Goal: Transaction & Acquisition: Purchase product/service

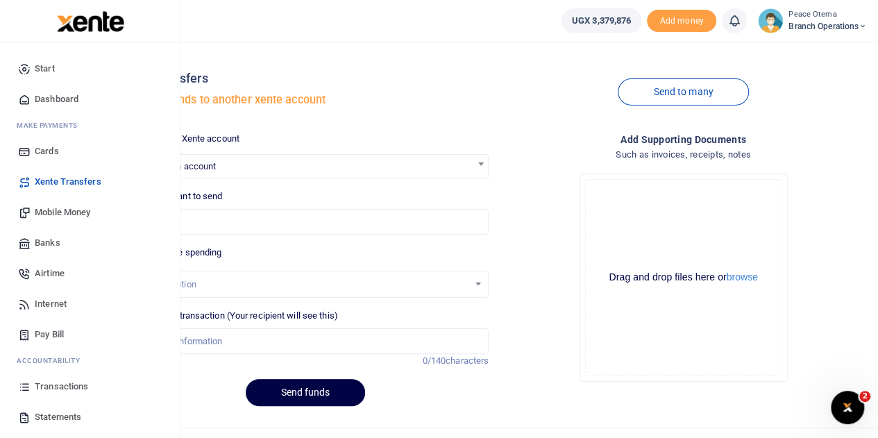
click at [64, 182] on span "Xente Transfers" at bounding box center [68, 182] width 67 height 14
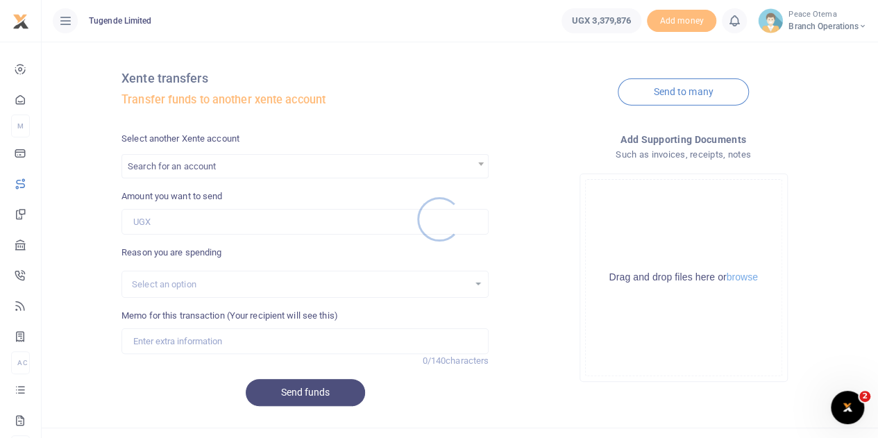
click at [157, 169] on div at bounding box center [439, 219] width 878 height 438
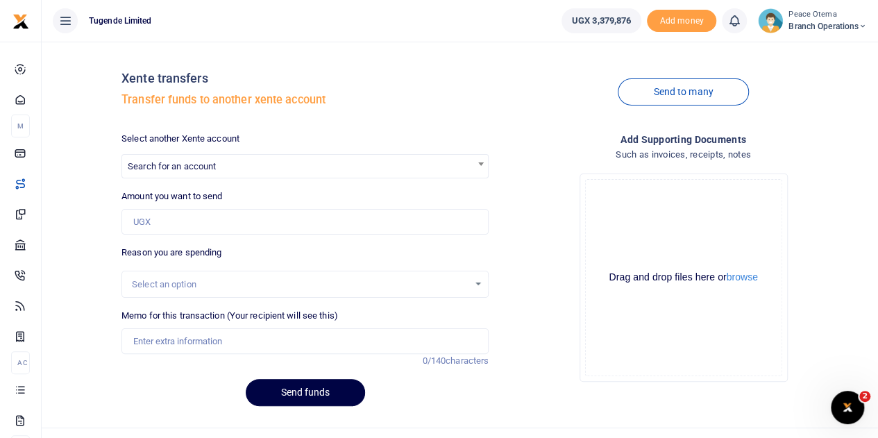
click at [157, 169] on div at bounding box center [439, 219] width 878 height 438
click at [157, 169] on span "Search for an account" at bounding box center [172, 166] width 88 height 10
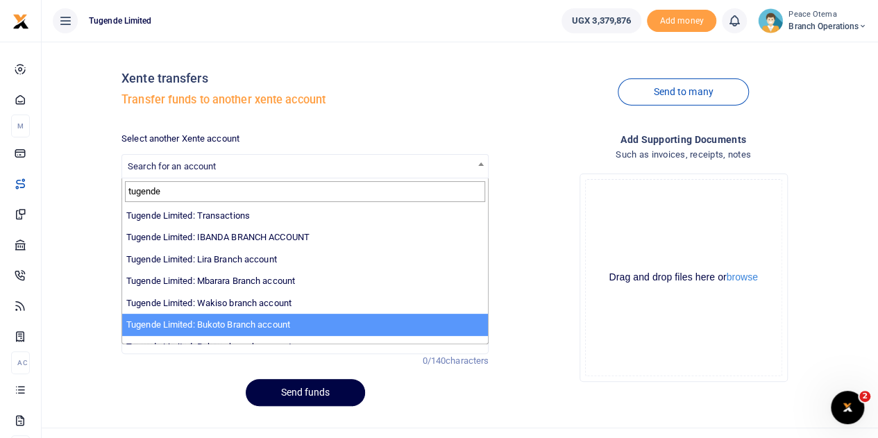
type input "tugende"
select select "3259"
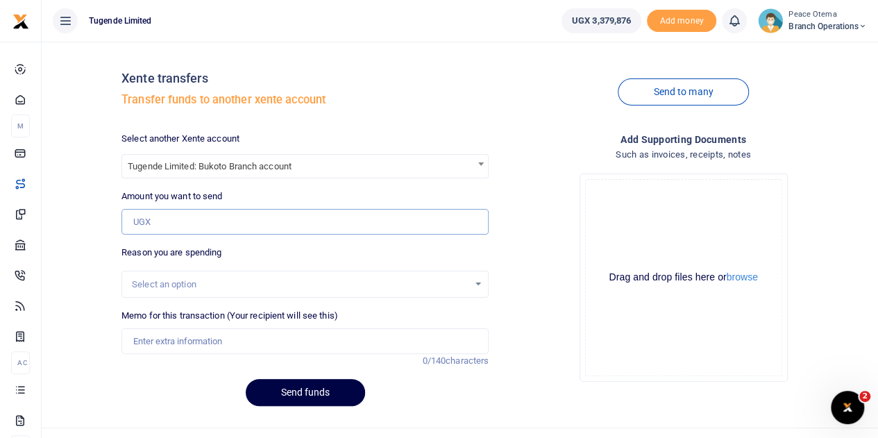
click at [159, 226] on input "Amount you want to send" at bounding box center [304, 222] width 367 height 26
type input "7,000"
click at [156, 342] on input "Memo for this transaction (Your recipient will see this)" at bounding box center [304, 341] width 367 height 26
paste input "TLUG016652"
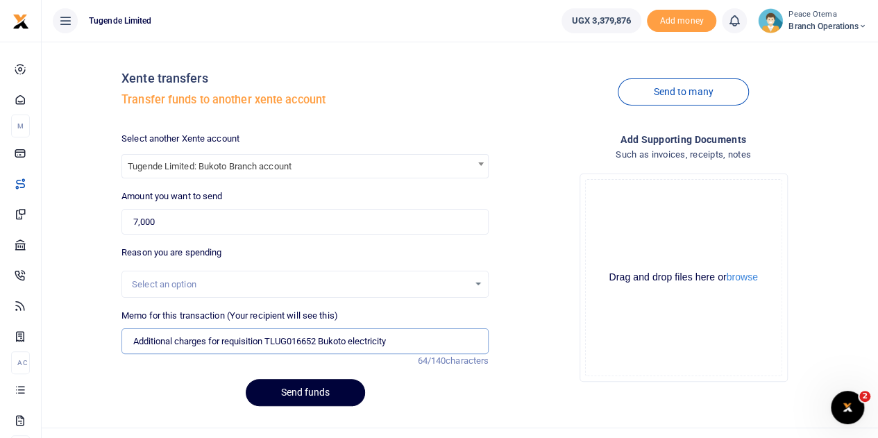
type input "Additional charges for requisition TLUG016652 Bukoto electricity"
click at [298, 391] on button "Send funds" at bounding box center [305, 392] width 119 height 27
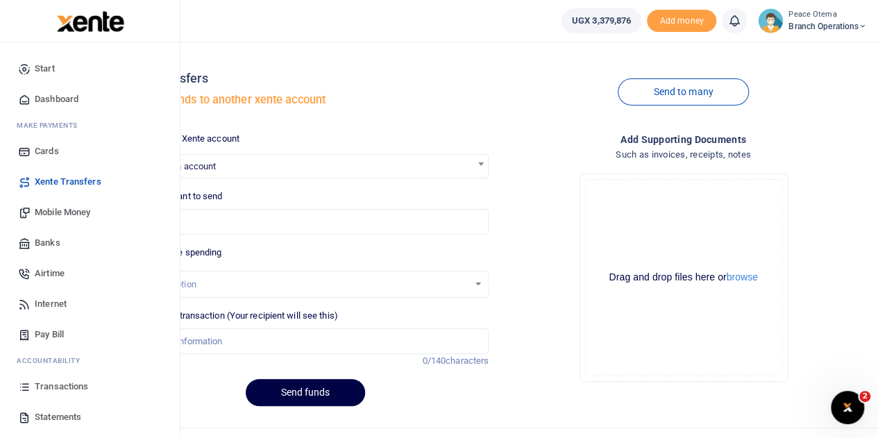
click at [56, 390] on span "Transactions" at bounding box center [61, 386] width 53 height 14
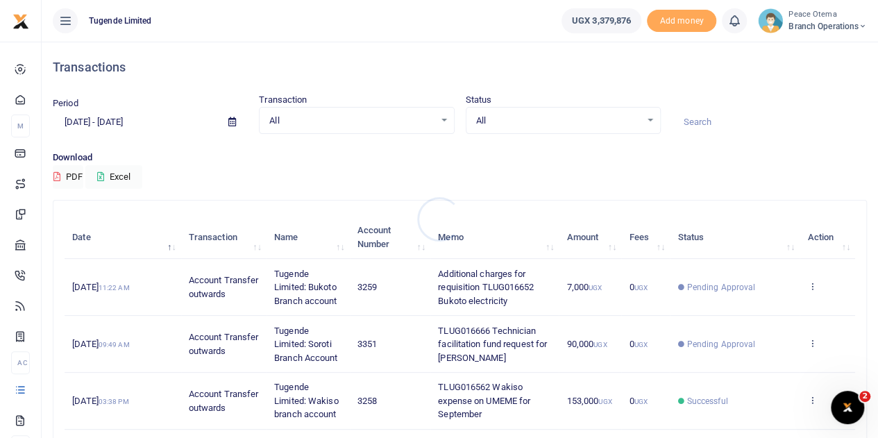
click at [72, 118] on div at bounding box center [439, 219] width 878 height 438
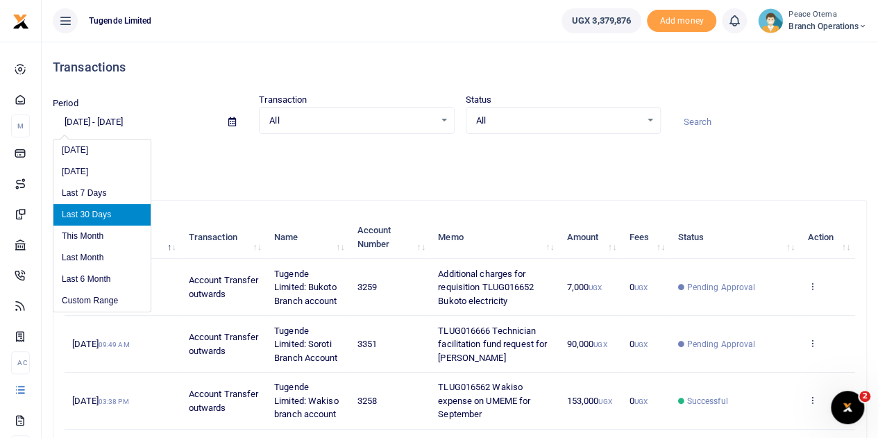
click at [75, 121] on input "08/17/2025 - 09/15/2025" at bounding box center [135, 122] width 164 height 24
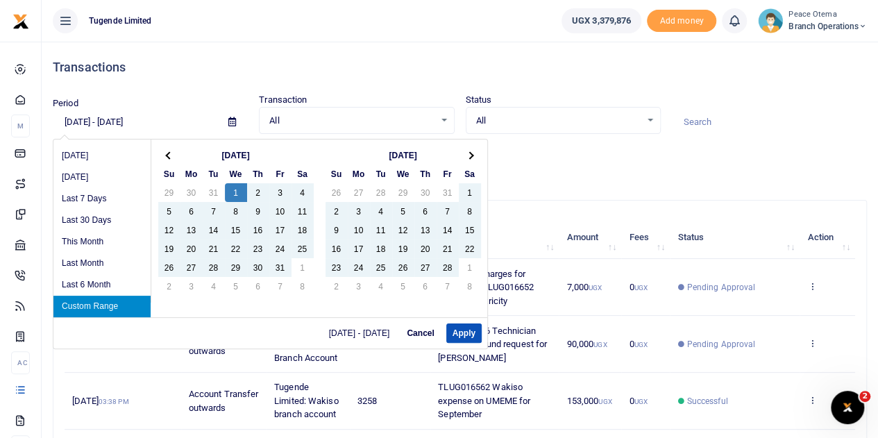
type input "01/01/2025 - 09/15/2025"
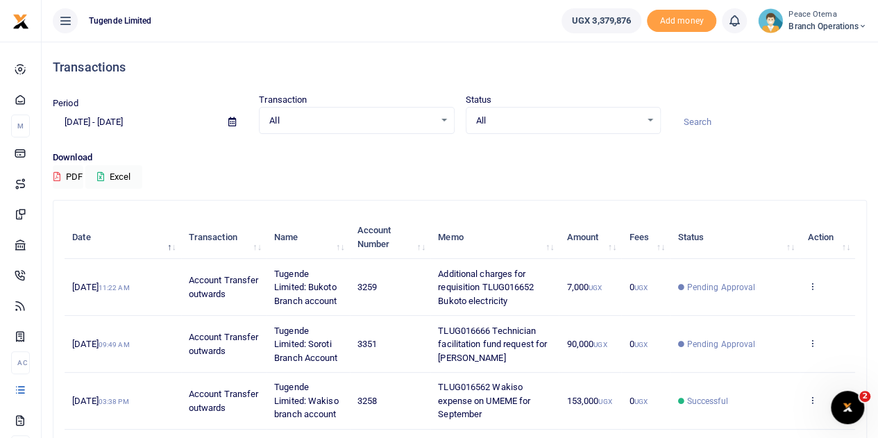
click at [724, 128] on input at bounding box center [769, 122] width 195 height 24
paste input "TLUG-014345"
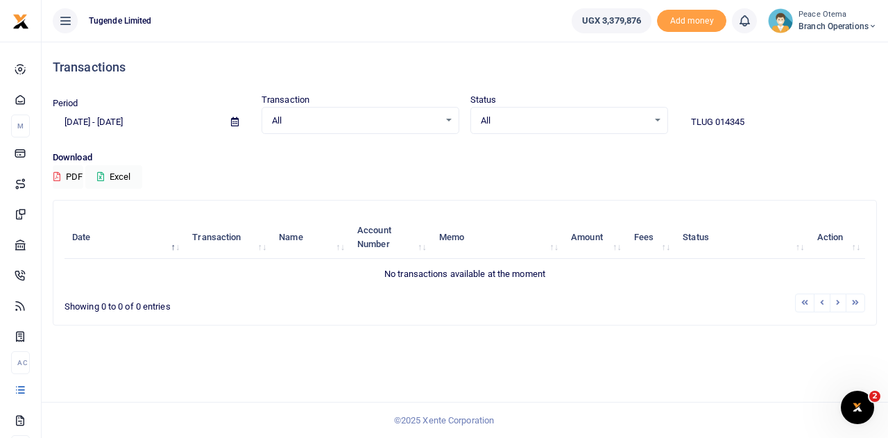
type input "TLUG 014345"
click at [875, 28] on icon at bounding box center [873, 27] width 8 height 10
click at [822, 46] on link "Switch accounts" at bounding box center [824, 50] width 110 height 19
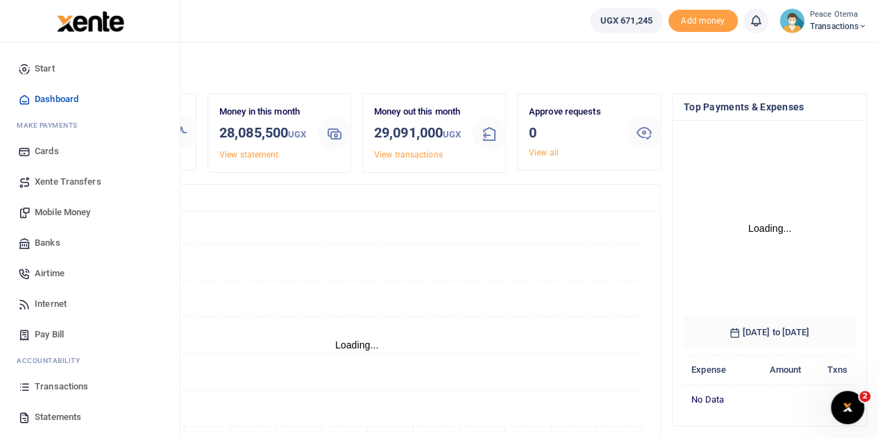
click at [56, 388] on span "Transactions" at bounding box center [61, 386] width 53 height 14
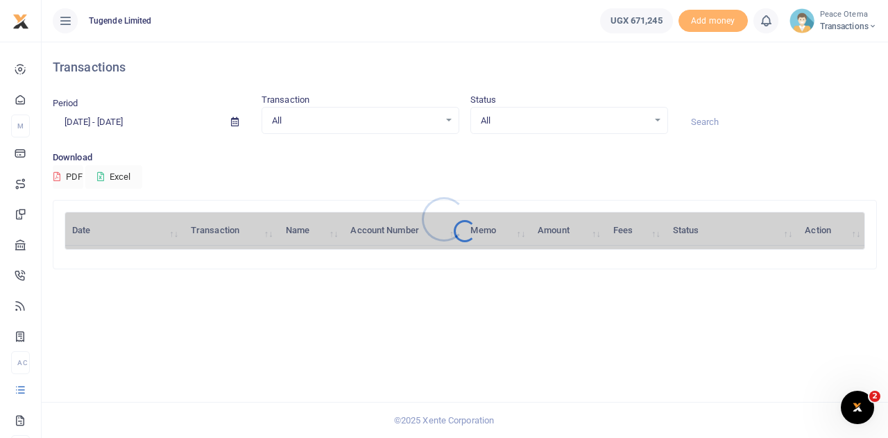
click at [75, 119] on div at bounding box center [444, 219] width 888 height 438
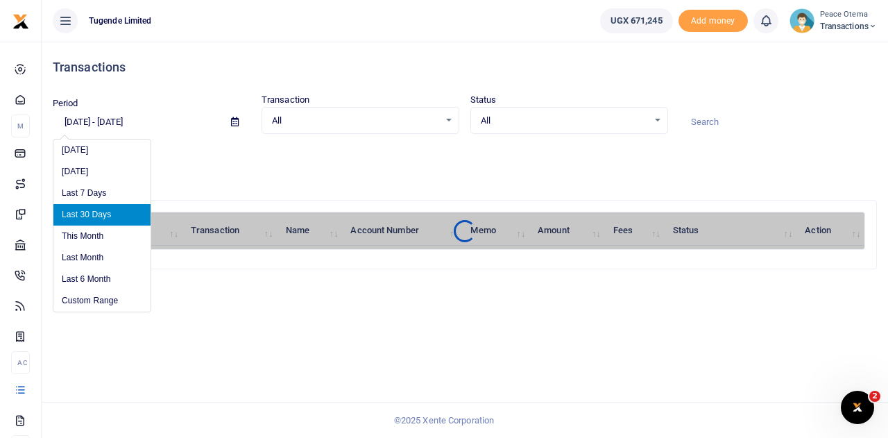
click at [75, 119] on input "[DATE] - [DATE]" at bounding box center [136, 122] width 167 height 24
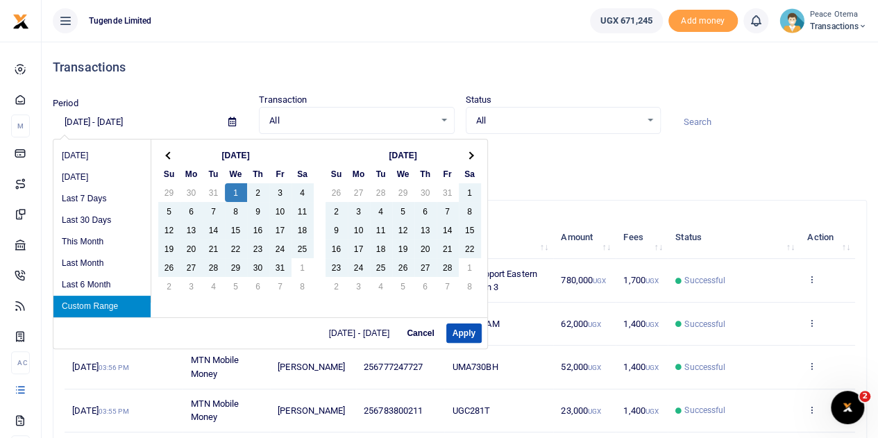
type input "01/01/2025 - 09/15/2025"
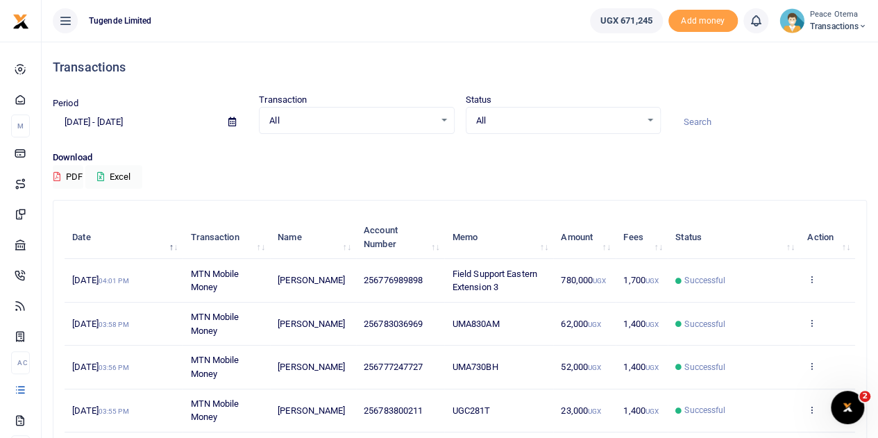
click at [718, 124] on input at bounding box center [769, 122] width 195 height 24
paste input "TLUG014345"
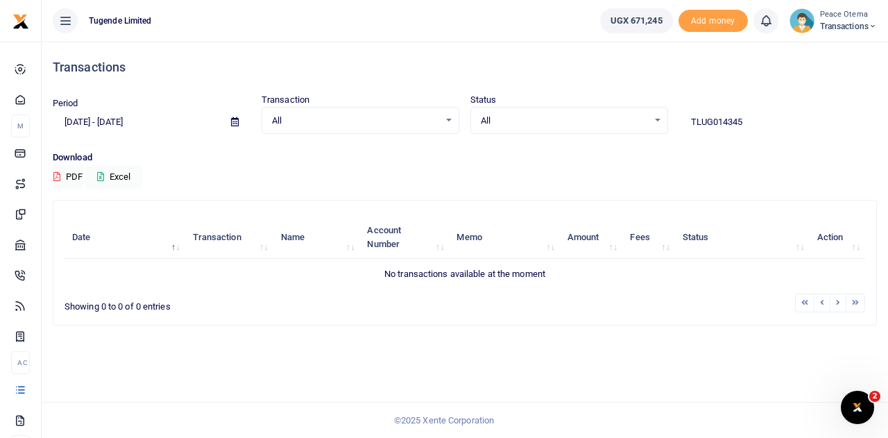
click at [710, 123] on input "TLUG014345" at bounding box center [778, 122] width 198 height 24
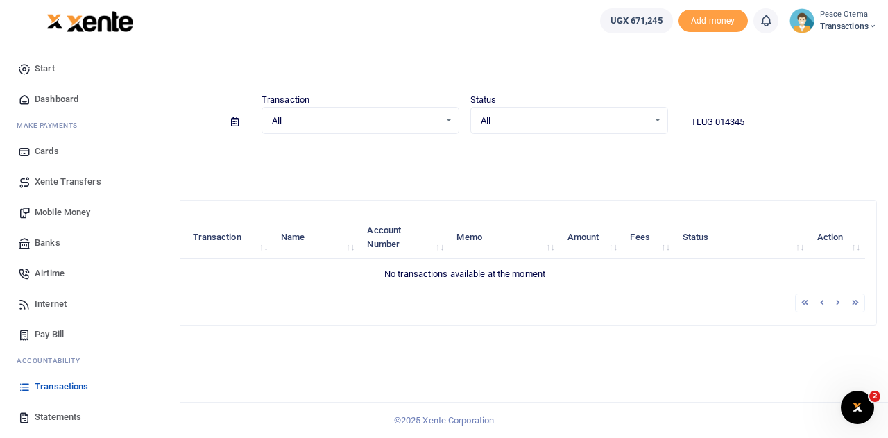
type input "TLUG 014345"
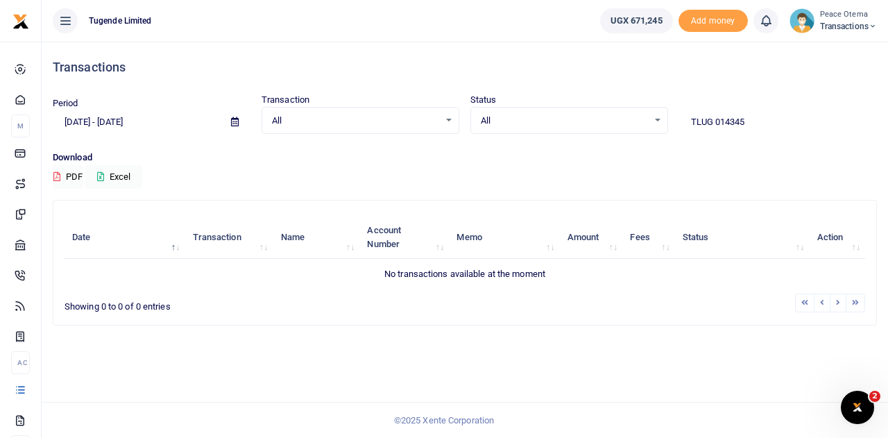
click at [869, 24] on icon at bounding box center [873, 27] width 8 height 10
click at [831, 53] on link "Switch accounts" at bounding box center [824, 50] width 110 height 19
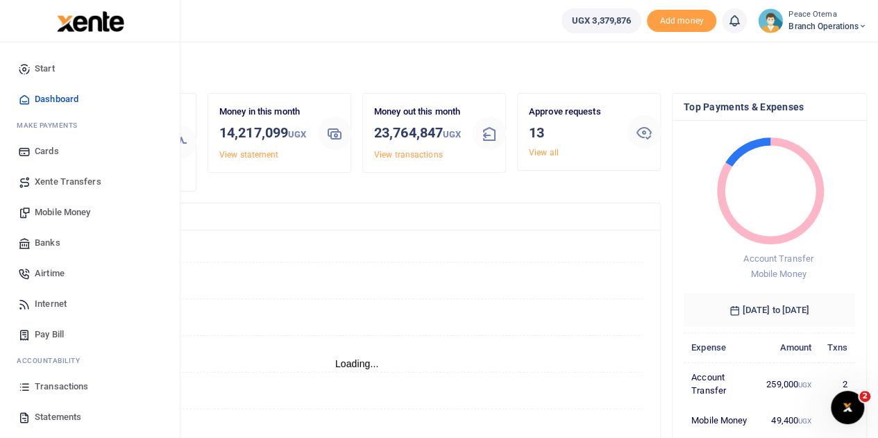
scroll to position [11, 11]
click at [51, 392] on span "Transactions" at bounding box center [61, 386] width 53 height 14
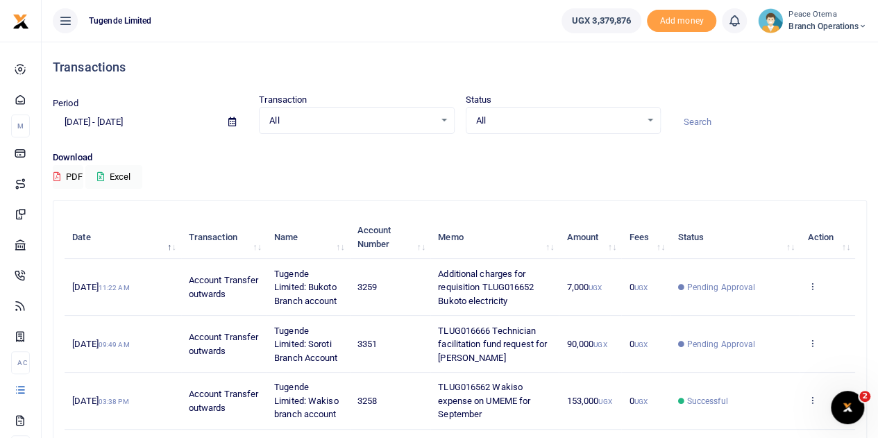
click at [73, 117] on input "[DATE] - [DATE]" at bounding box center [135, 122] width 164 height 24
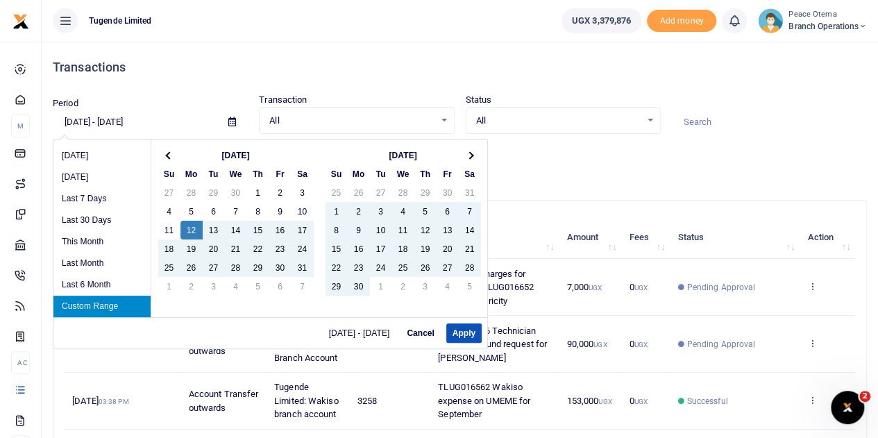
click at [129, 118] on input "[DATE] - [DATE]" at bounding box center [135, 122] width 164 height 24
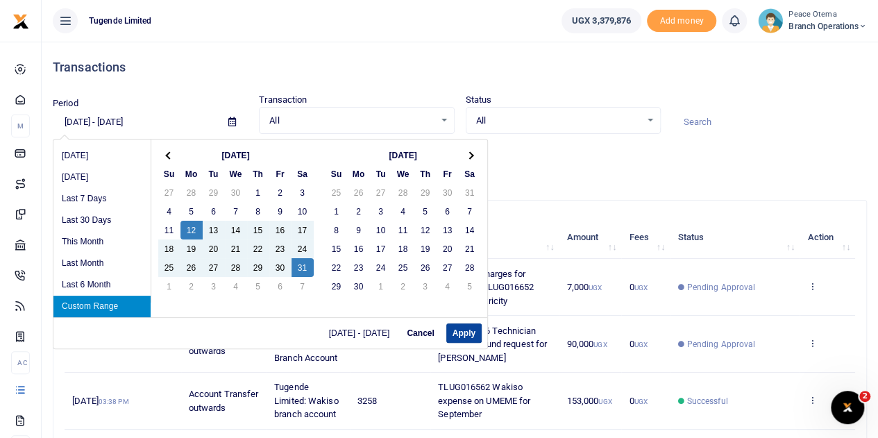
type input "[DATE] - [DATE]"
click at [459, 341] on button "Apply" at bounding box center [463, 332] width 35 height 19
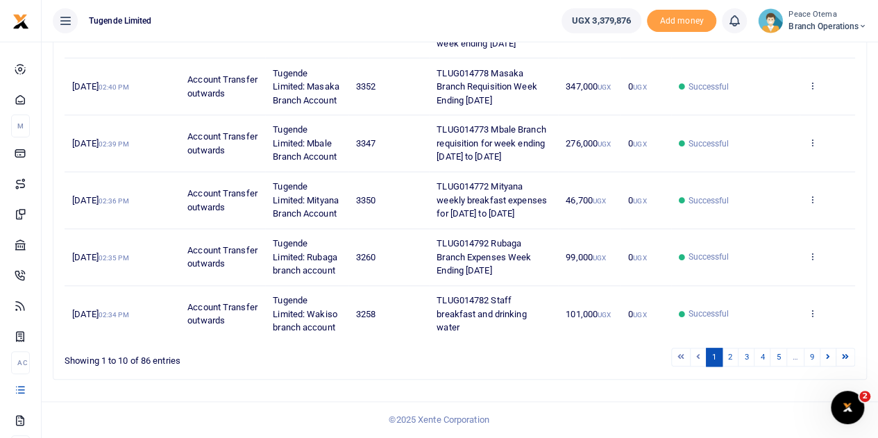
scroll to position [656, 0]
click at [733, 359] on link "2" at bounding box center [730, 357] width 17 height 19
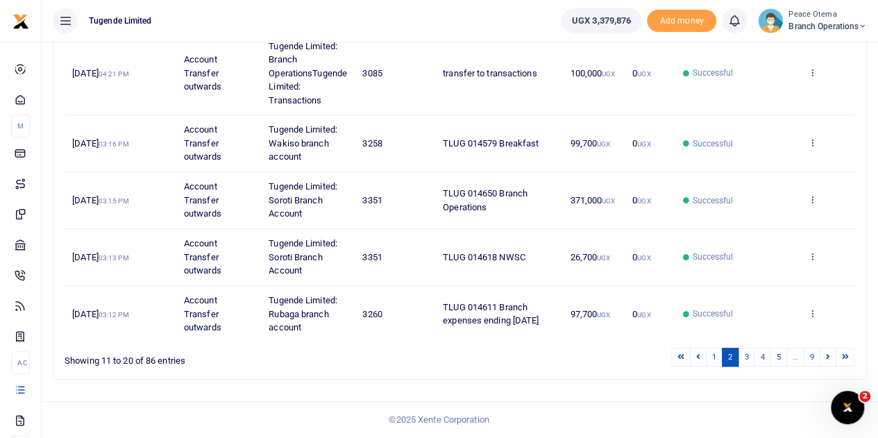
scroll to position [466, 0]
click at [749, 357] on link "3" at bounding box center [745, 357] width 17 height 19
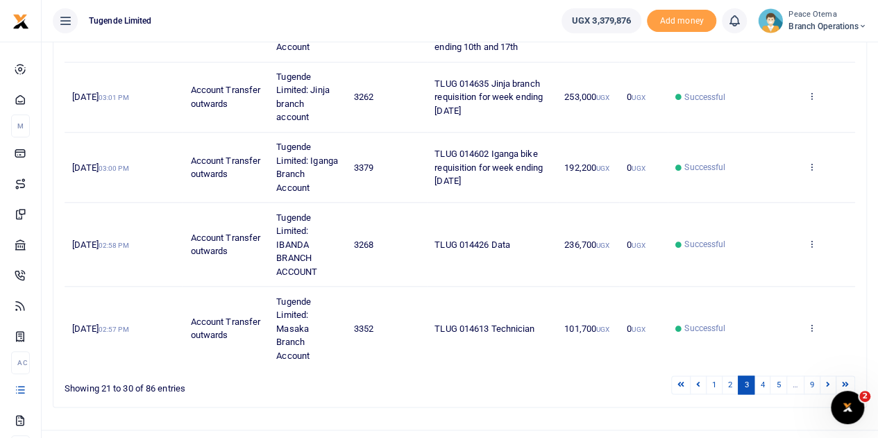
scroll to position [697, 0]
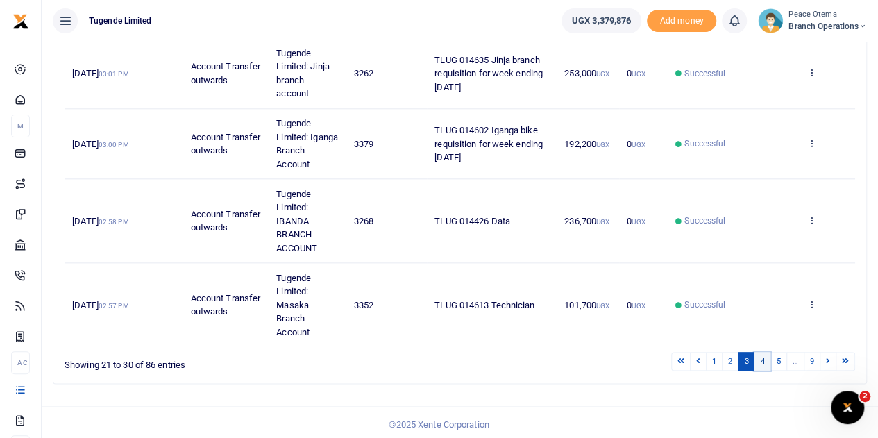
click at [765, 359] on link "4" at bounding box center [761, 361] width 17 height 19
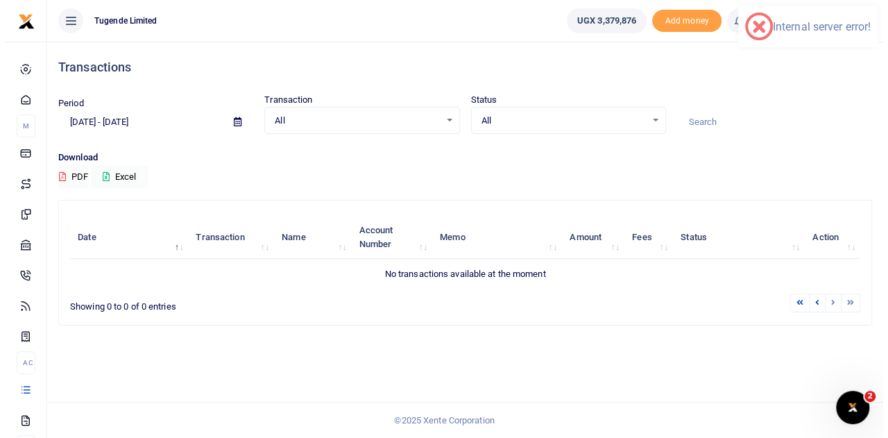
scroll to position [0, 0]
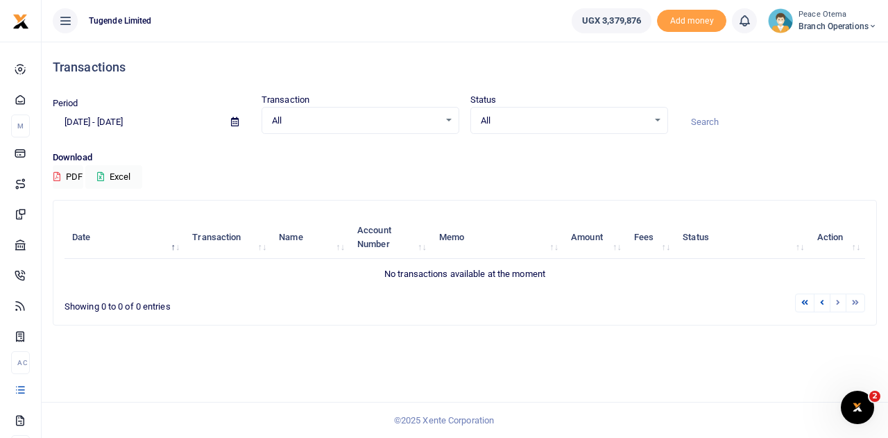
click at [715, 114] on input at bounding box center [778, 122] width 198 height 24
paste input "TLUG014345"
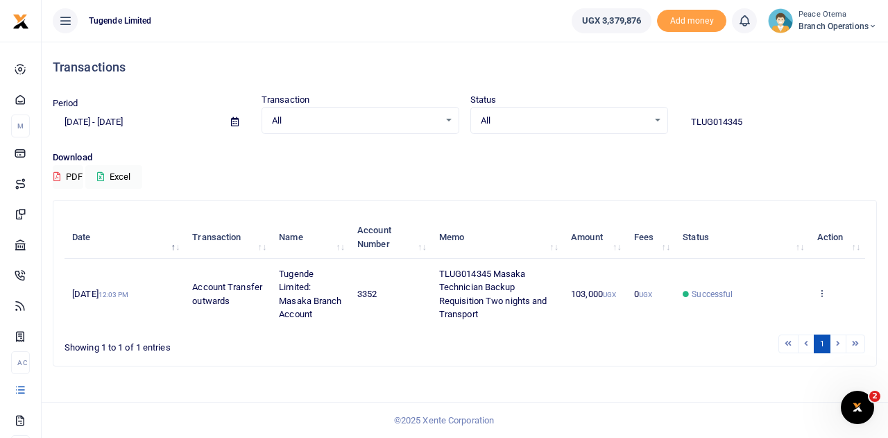
drag, startPoint x: 757, startPoint y: 117, endPoint x: 651, endPoint y: 120, distance: 105.5
click at [651, 120] on div "Period 05/12/2025 - 05/31/2025 Transaction All Select an option... All Airtime …" at bounding box center [464, 113] width 835 height 41
paste input "76"
drag, startPoint x: 755, startPoint y: 120, endPoint x: 617, endPoint y: 117, distance: 138.1
click at [617, 117] on div "Period 05/12/2025 - 05/31/2025 Transaction All Select an option... All Airtime …" at bounding box center [464, 113] width 835 height 41
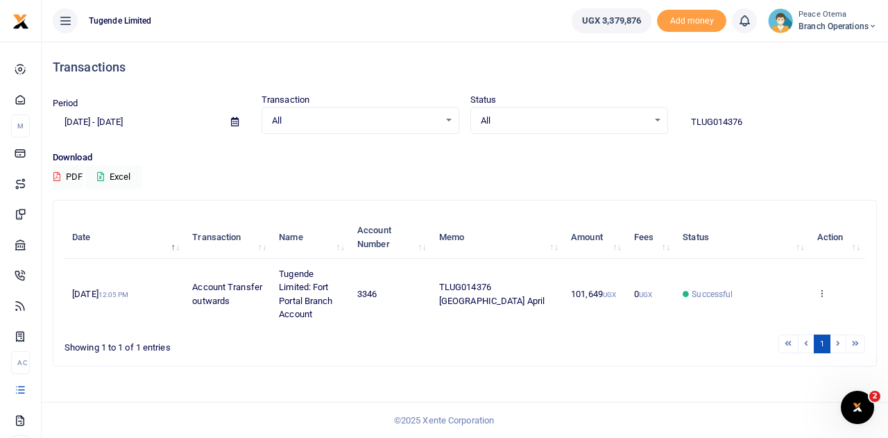
paste input "02"
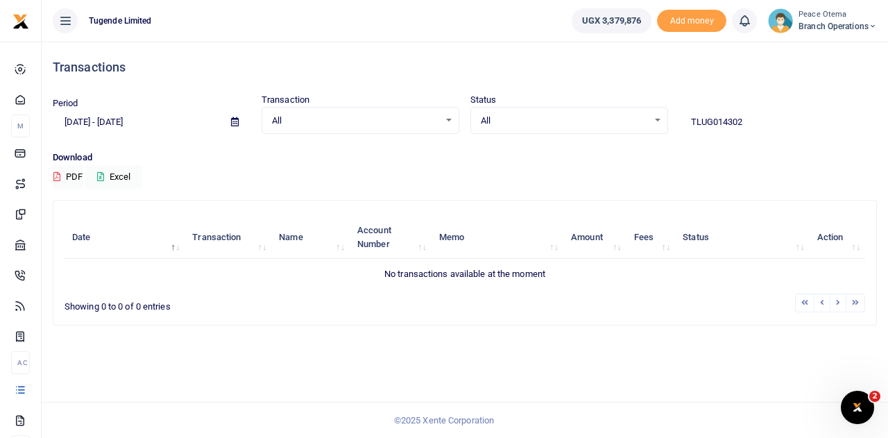
type input "TLUG014302"
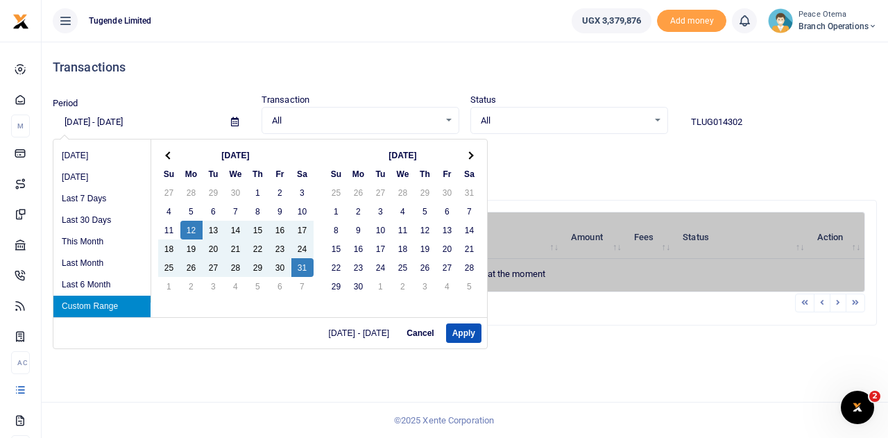
click at [87, 119] on input "05/12/2025 - 05/31/2025" at bounding box center [136, 122] width 167 height 24
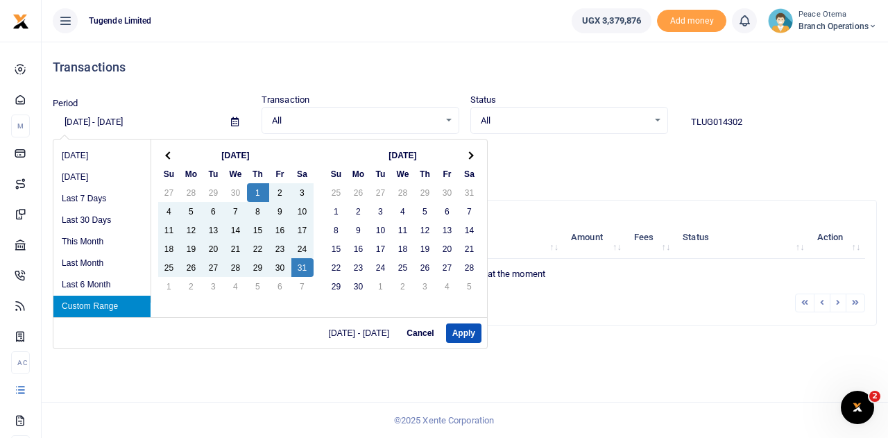
type input "[DATE] - [DATE]"
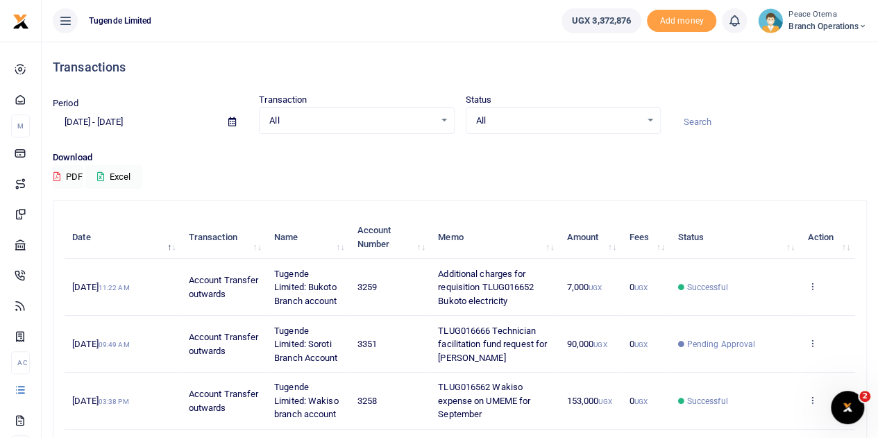
click at [860, 28] on icon at bounding box center [862, 27] width 8 height 10
click at [808, 46] on link "Switch accounts" at bounding box center [813, 50] width 110 height 19
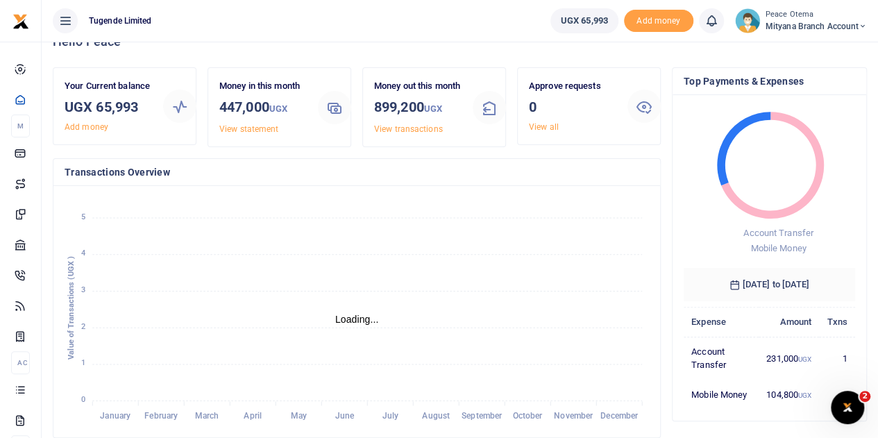
scroll to position [23, 0]
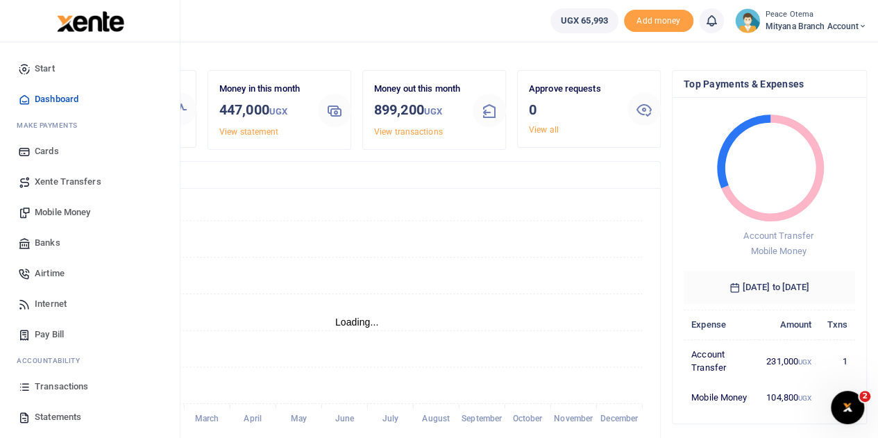
click at [60, 384] on span "Transactions" at bounding box center [61, 386] width 53 height 14
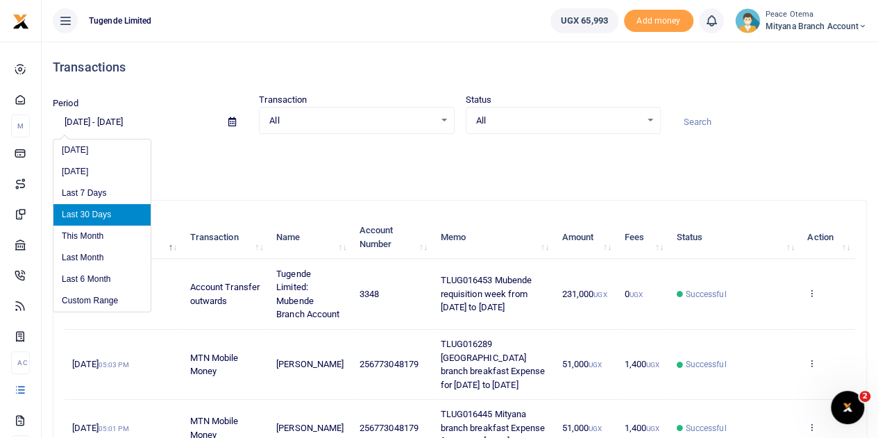
click at [74, 119] on input "[DATE] - [DATE]" at bounding box center [135, 122] width 164 height 24
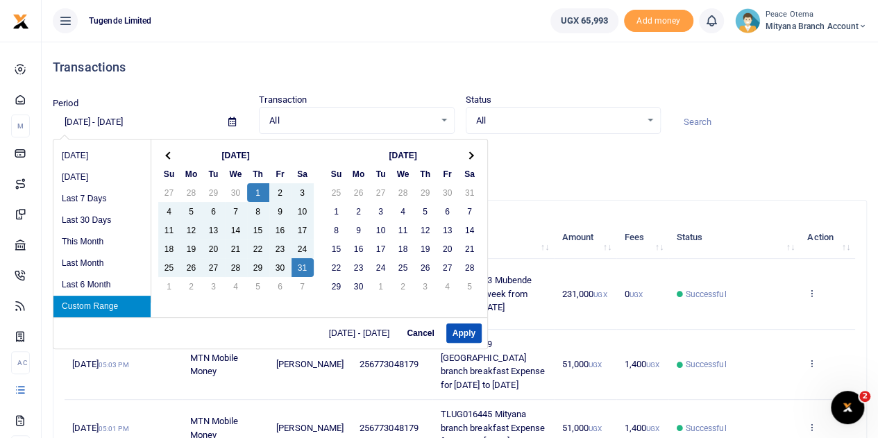
type input "05/01/2025 - 05/31/2025"
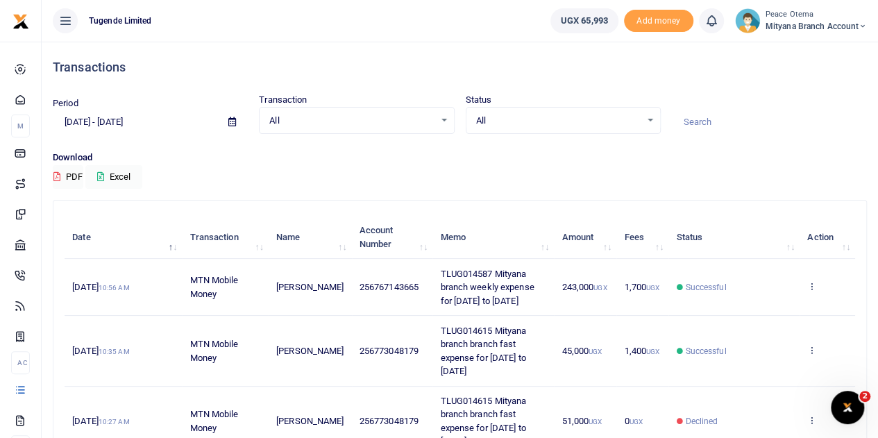
click at [699, 114] on input at bounding box center [769, 122] width 195 height 24
paste input "TLUG-014301"
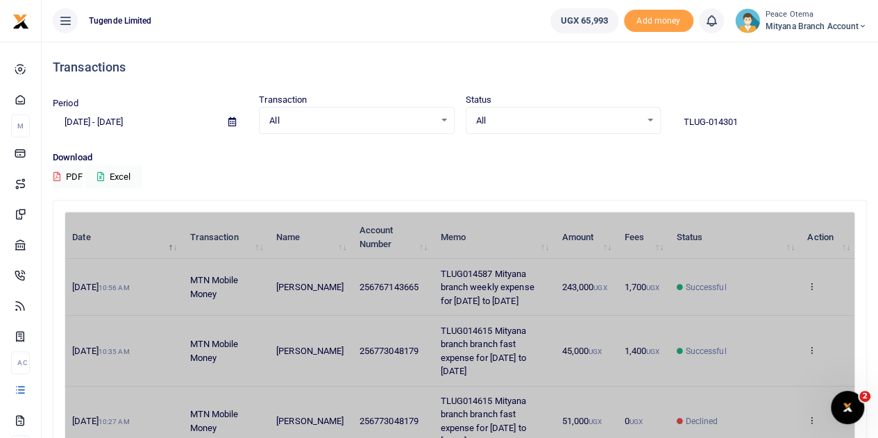
click at [699, 114] on input "TLUG-014301" at bounding box center [769, 122] width 195 height 24
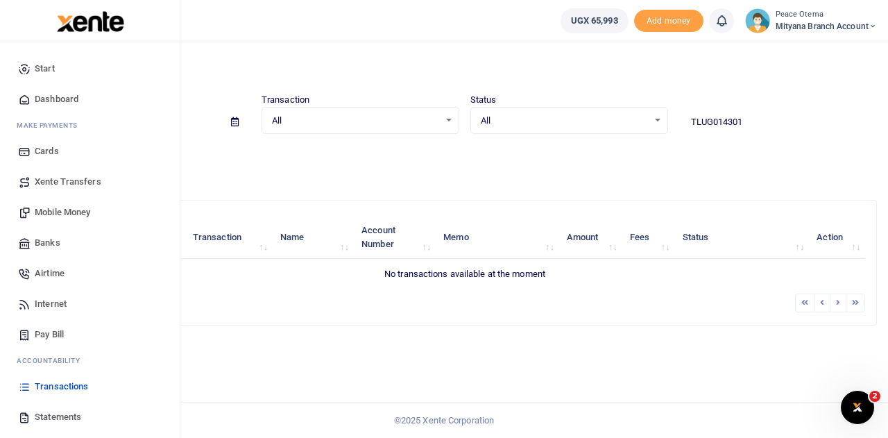
type input "TLUG014301"
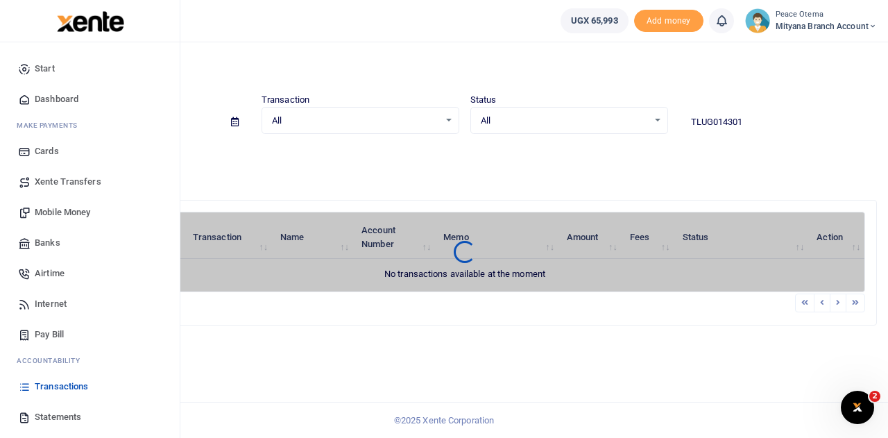
click at [50, 417] on span "Statements" at bounding box center [58, 417] width 46 height 14
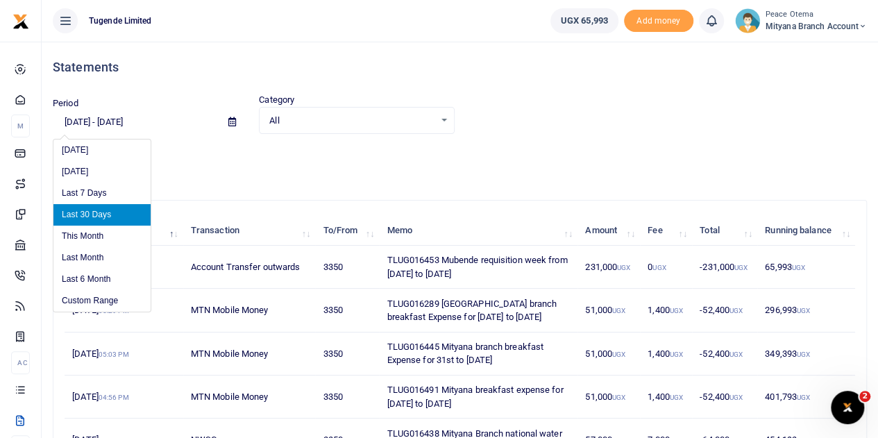
click at [74, 122] on input "[DATE] - [DATE]" at bounding box center [135, 122] width 164 height 24
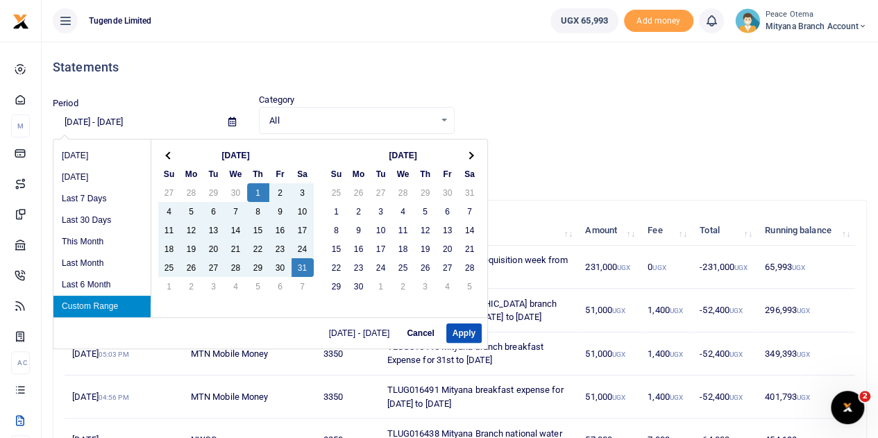
type input "05/01/2025 - 05/31/2025"
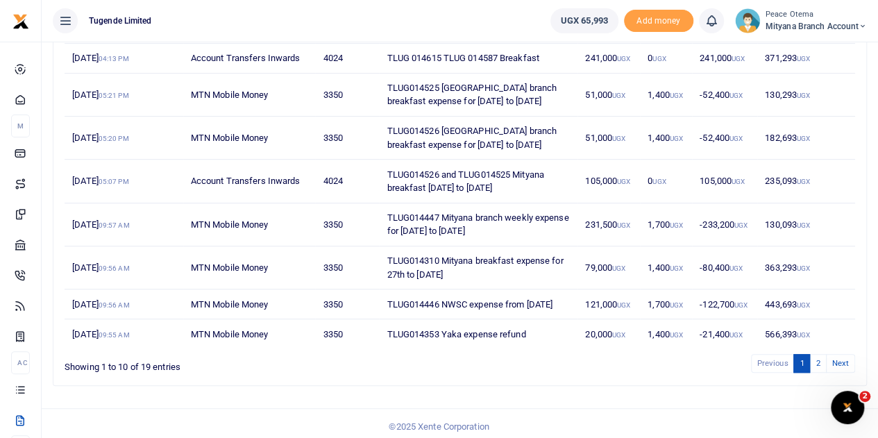
scroll to position [291, 0]
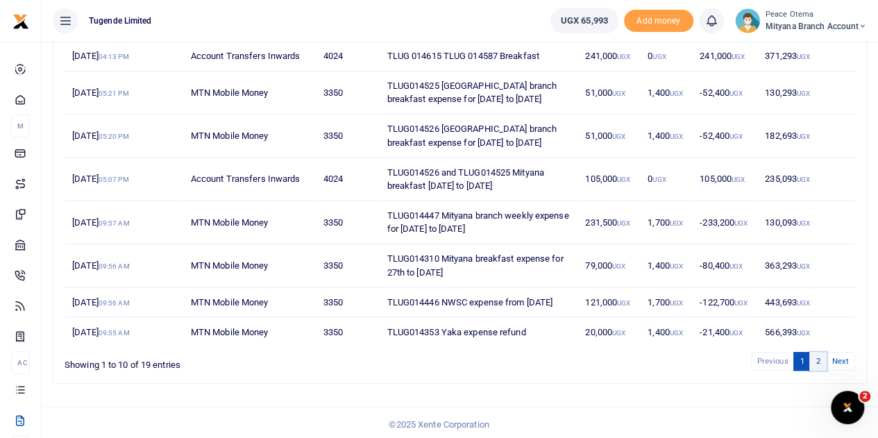
click at [817, 370] on link "2" at bounding box center [817, 361] width 17 height 19
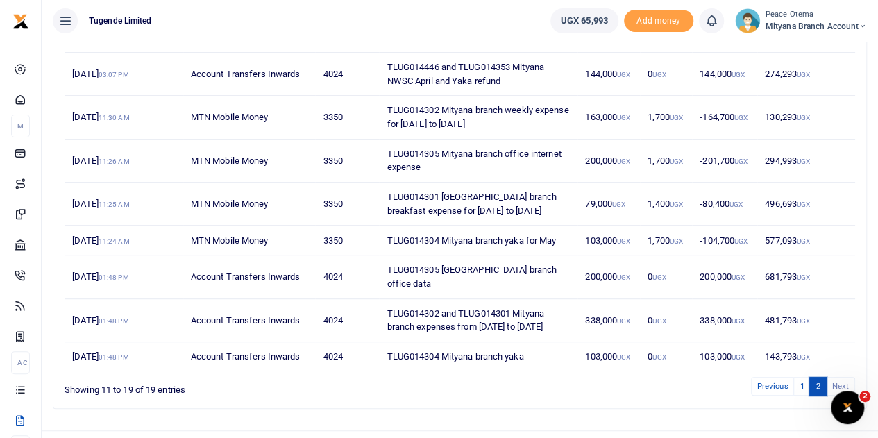
scroll to position [0, 0]
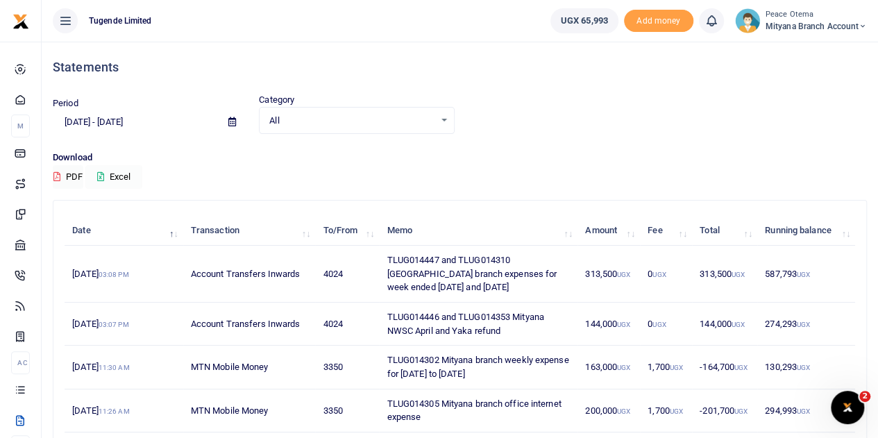
click at [105, 170] on button "Excel" at bounding box center [113, 177] width 57 height 24
